Goal: Task Accomplishment & Management: Manage account settings

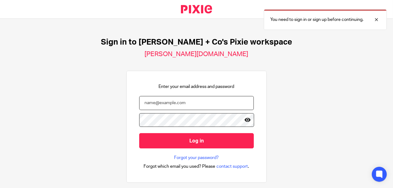
type input "[PERSON_NAME][EMAIL_ADDRESS][DOMAIN_NAME]"
click at [245, 120] on icon at bounding box center [248, 120] width 6 height 6
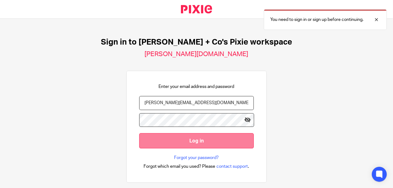
click at [191, 140] on input "Log in" at bounding box center [196, 140] width 115 height 15
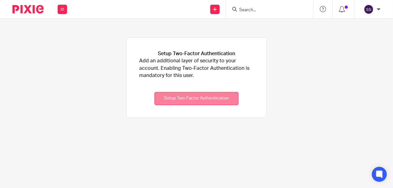
click at [198, 98] on button "Setup Two-Factor Authentication" at bounding box center [197, 98] width 84 height 13
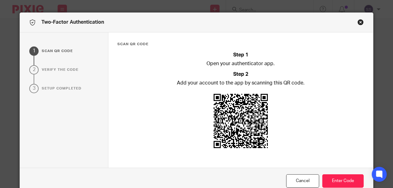
click at [360, 22] on button "Close modal" at bounding box center [361, 22] width 6 height 6
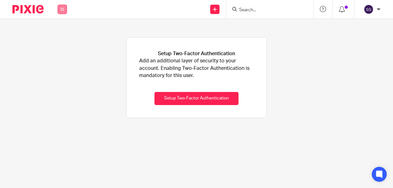
click at [63, 7] on button at bounding box center [62, 9] width 9 height 9
click at [64, 47] on link "Clients" at bounding box center [61, 47] width 14 height 4
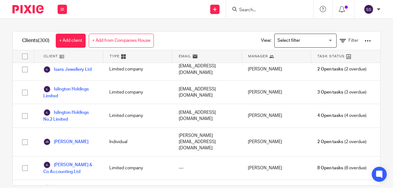
scroll to position [3600, 0]
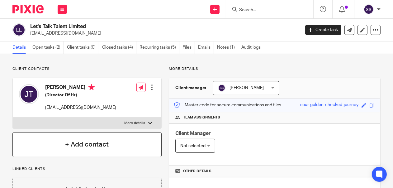
click at [101, 142] on h4 "+ Add contact" at bounding box center [87, 145] width 44 height 10
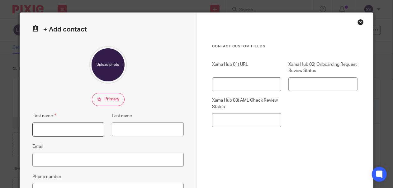
click at [61, 127] on input "First name" at bounding box center [68, 130] width 72 height 14
click at [360, 21] on div "Close this dialog window" at bounding box center [361, 22] width 6 height 6
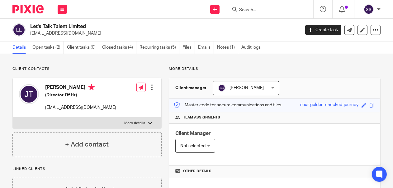
click at [90, 104] on p "[EMAIL_ADDRESS][DOMAIN_NAME]" at bounding box center [80, 107] width 71 height 6
click at [151, 85] on div at bounding box center [152, 87] width 6 height 6
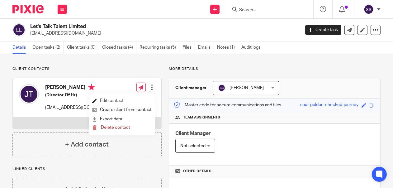
click at [117, 102] on link "Edit contact" at bounding box center [122, 100] width 60 height 9
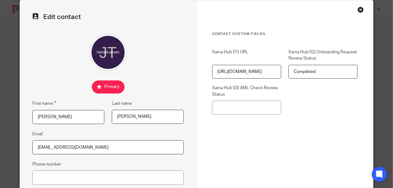
scroll to position [75, 0]
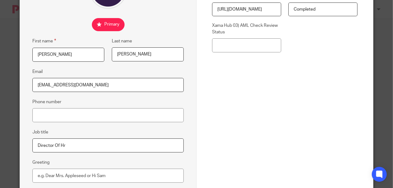
click at [66, 147] on input "Director Of Hr" at bounding box center [108, 145] width 152 height 14
type input "Director Of Hr - and contact person"
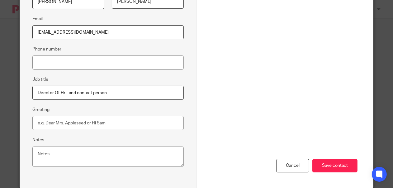
scroll to position [134, 0]
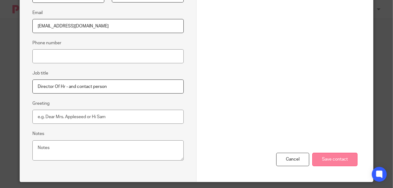
click at [332, 161] on input "Save contact" at bounding box center [335, 159] width 45 height 13
click at [65, 55] on input "Phone number" at bounding box center [108, 56] width 152 height 14
paste input "07860 859410"
type input "07860 859410"
click at [337, 162] on input "Save contact" at bounding box center [335, 159] width 45 height 13
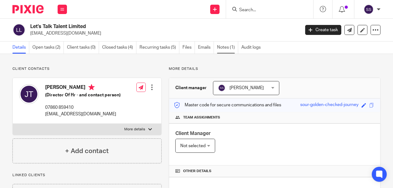
click at [229, 47] on link "Notes (1)" at bounding box center [227, 47] width 21 height 12
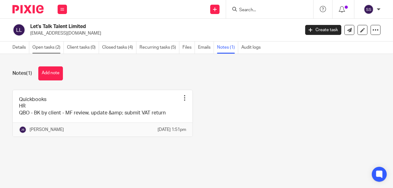
click at [47, 46] on link "Open tasks (2)" at bounding box center [47, 47] width 31 height 12
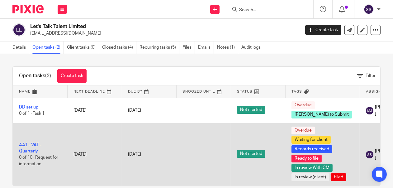
click at [29, 152] on td "AA1 - VAT - Quarterly 0 of 10 · Request for information" at bounding box center [40, 154] width 55 height 63
click at [29, 153] on link "AA1 - VAT - Quarterly" at bounding box center [30, 148] width 22 height 11
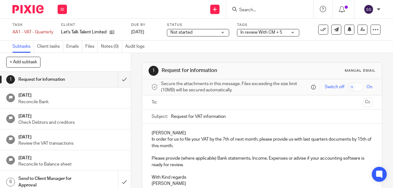
click at [295, 31] on div "In review With CM + 5" at bounding box center [268, 32] width 62 height 7
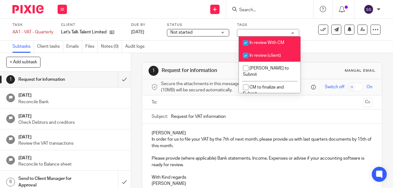
click at [249, 55] on input "checkbox" at bounding box center [246, 56] width 12 height 12
checkbox input "false"
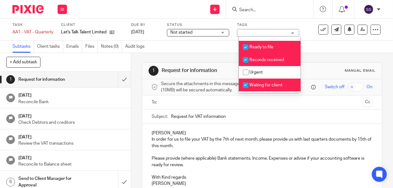
scroll to position [58, 0]
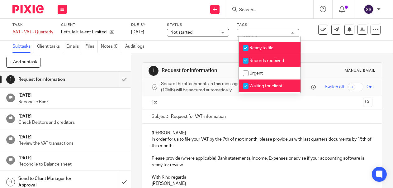
drag, startPoint x: 246, startPoint y: 41, endPoint x: 249, endPoint y: 48, distance: 7.4
click at [246, 42] on input "checkbox" at bounding box center [246, 48] width 12 height 12
checkbox input "false"
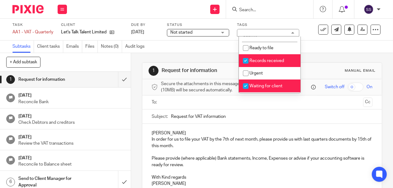
click at [247, 55] on input "checkbox" at bounding box center [246, 61] width 12 height 12
checkbox input "false"
click at [245, 80] on input "checkbox" at bounding box center [246, 86] width 12 height 12
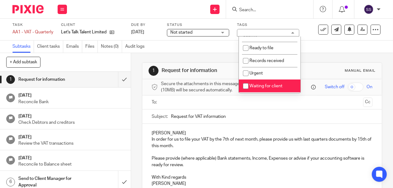
checkbox input "false"
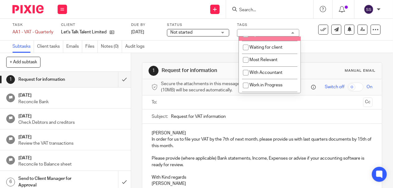
scroll to position [137, 0]
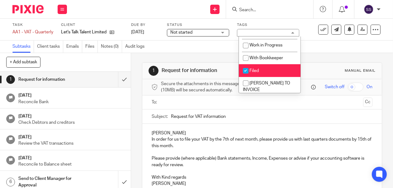
click at [245, 65] on input "checkbox" at bounding box center [246, 71] width 12 height 12
checkbox input "false"
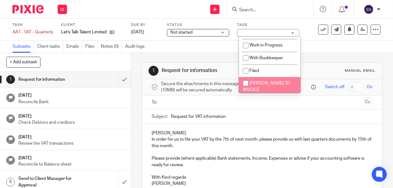
scroll to position [164, 0]
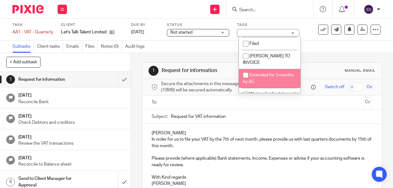
click at [228, 32] on div "Not started Not started" at bounding box center [198, 32] width 62 height 7
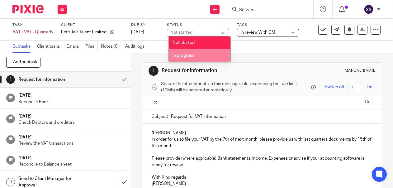
click at [193, 57] on li "In progress" at bounding box center [200, 55] width 62 height 13
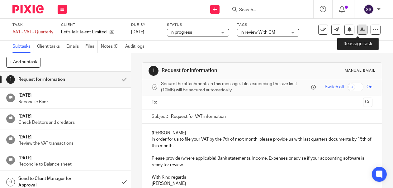
click at [361, 30] on icon at bounding box center [363, 29] width 5 height 5
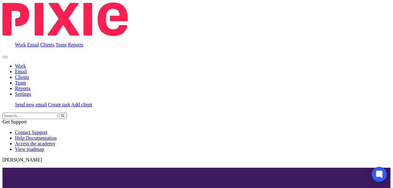
radio input "true"
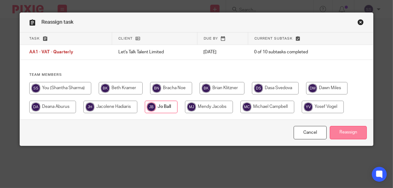
click at [349, 135] on input "Reassign" at bounding box center [348, 132] width 37 height 13
